Goal: Task Accomplishment & Management: Manage account settings

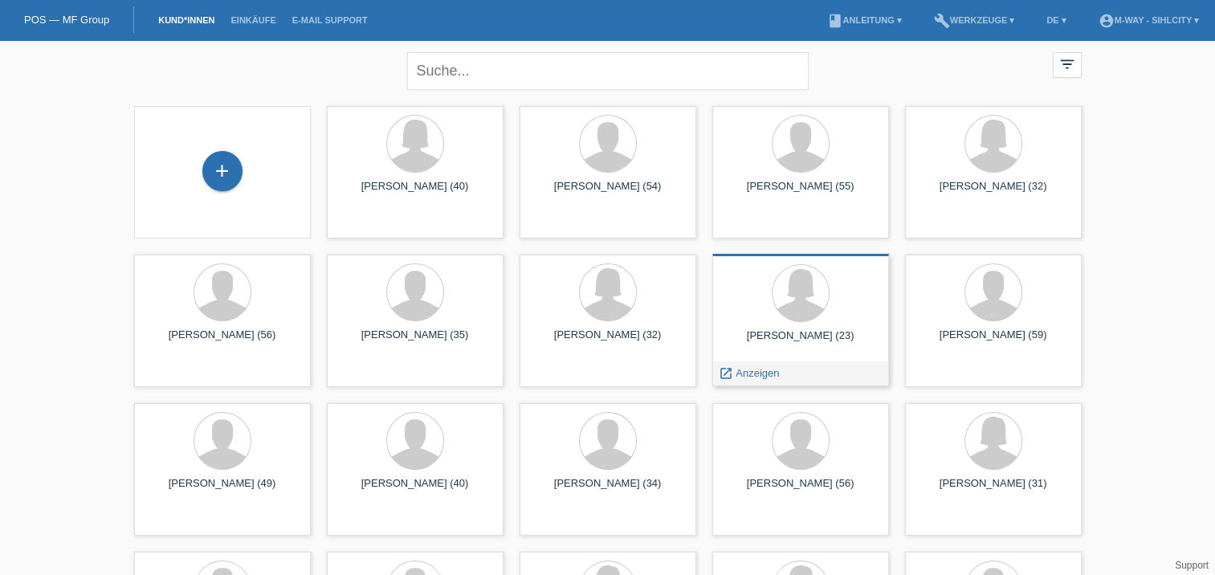
click at [793, 333] on div "Dunya Balkis Al Munawar (23)" at bounding box center [800, 342] width 151 height 26
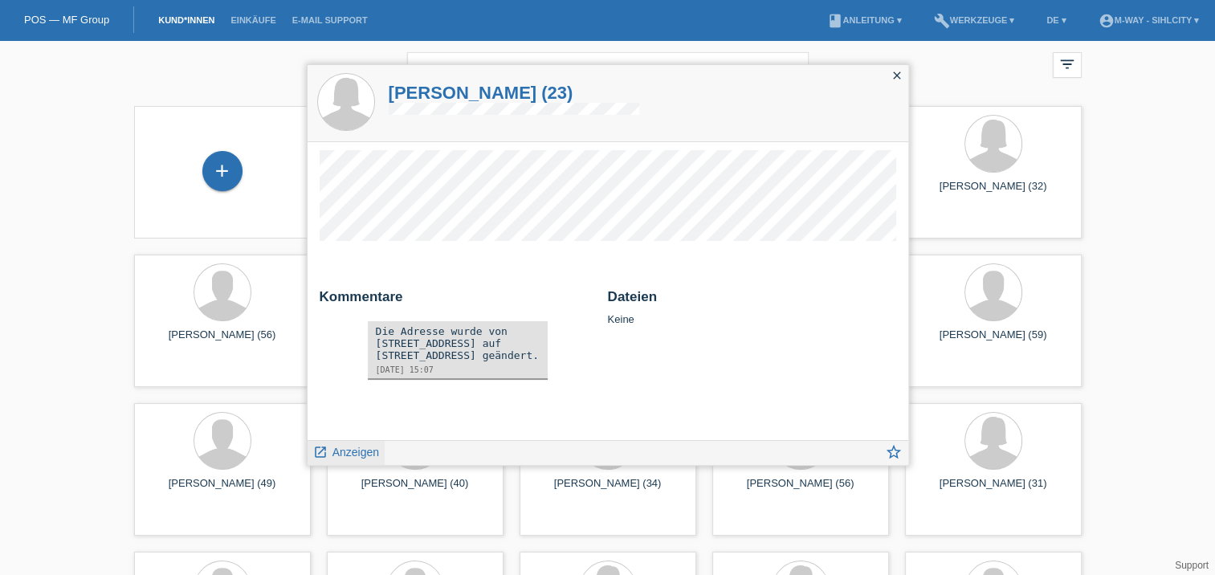
click at [349, 450] on span "Anzeigen" at bounding box center [355, 452] width 47 height 13
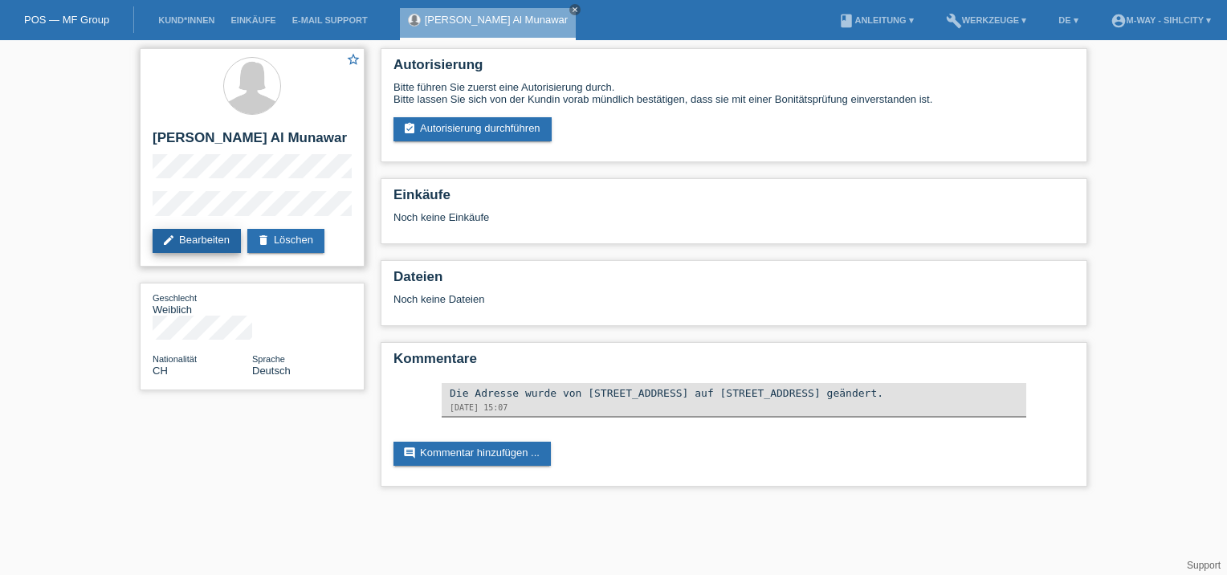
click at [213, 241] on link "edit Bearbeiten" at bounding box center [197, 241] width 88 height 24
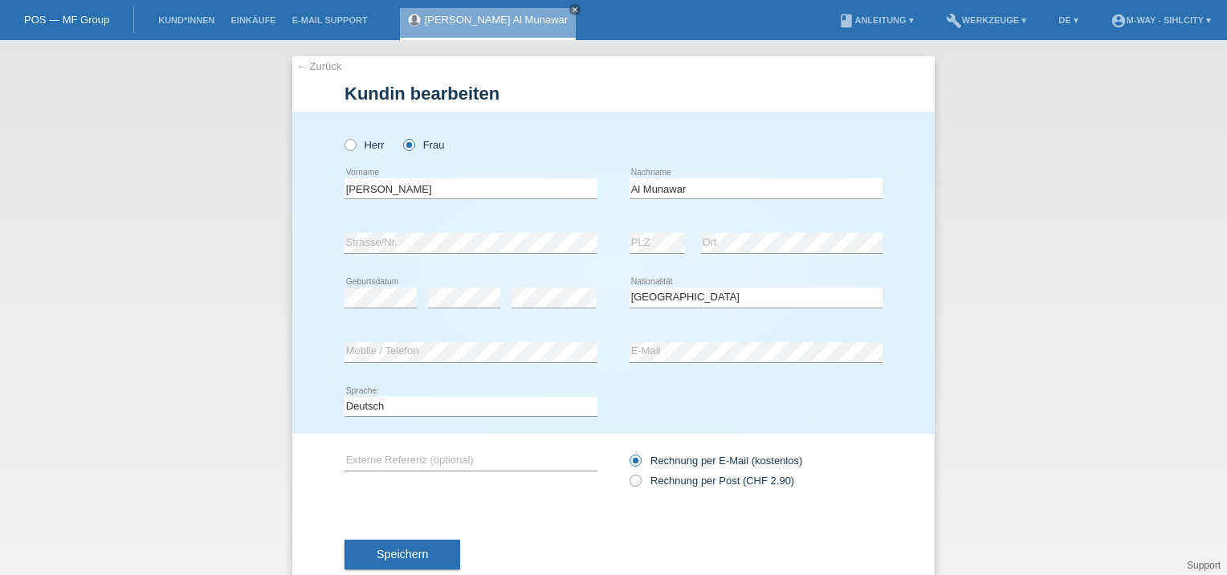
select select "CH"
click at [552, 3] on div "Dunya Balkis Al Munawar close" at bounding box center [492, 20] width 184 height 40
click at [571, 8] on icon "close" at bounding box center [575, 10] width 8 height 8
click at [218, 218] on div "← Zurück Kundin bearbeiten Herr Frau Dunya Balkis error Vorname" at bounding box center [613, 307] width 1227 height 535
click at [58, 17] on link "POS — MF Group" at bounding box center [66, 20] width 85 height 12
